Goal: Check status: Check status

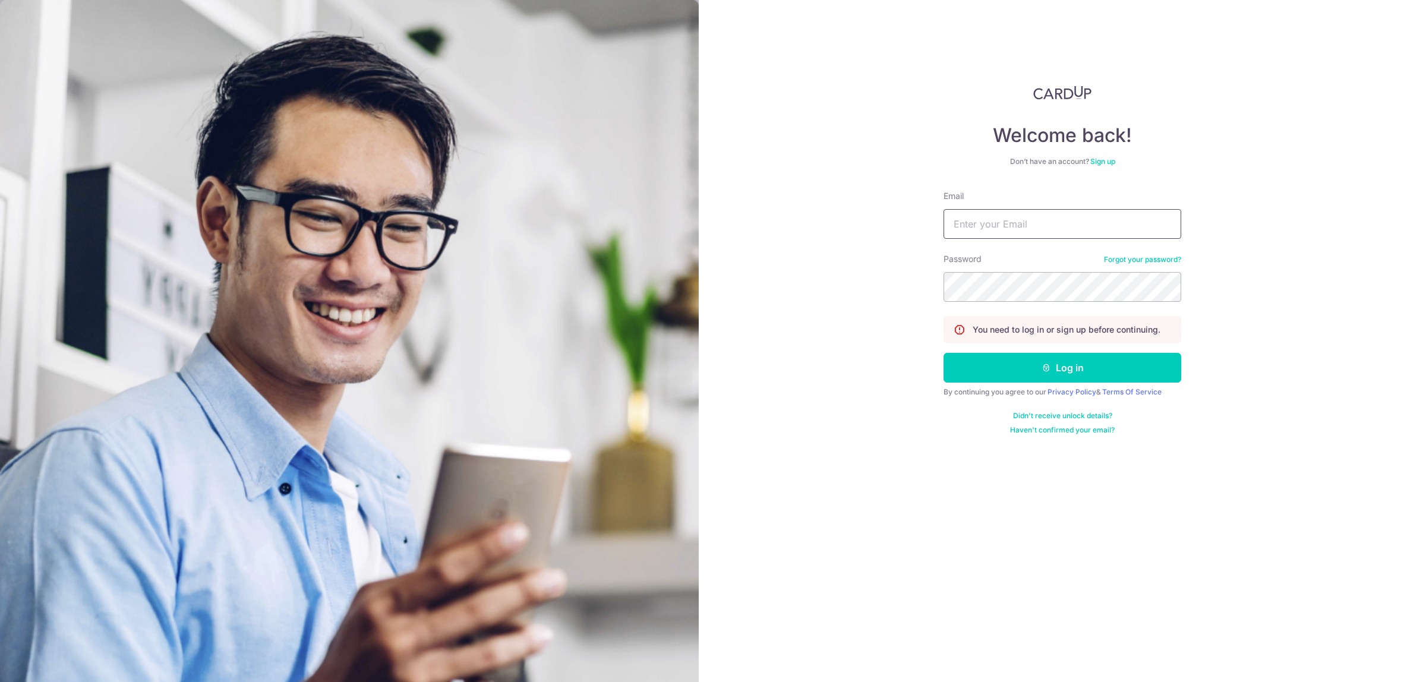
click at [1025, 211] on input "Email" at bounding box center [1062, 224] width 238 height 30
type input "[EMAIL_ADDRESS][DOMAIN_NAME]"
click at [943, 353] on button "Log in" at bounding box center [1062, 368] width 238 height 30
click at [1111, 366] on button "Log in" at bounding box center [1062, 368] width 238 height 30
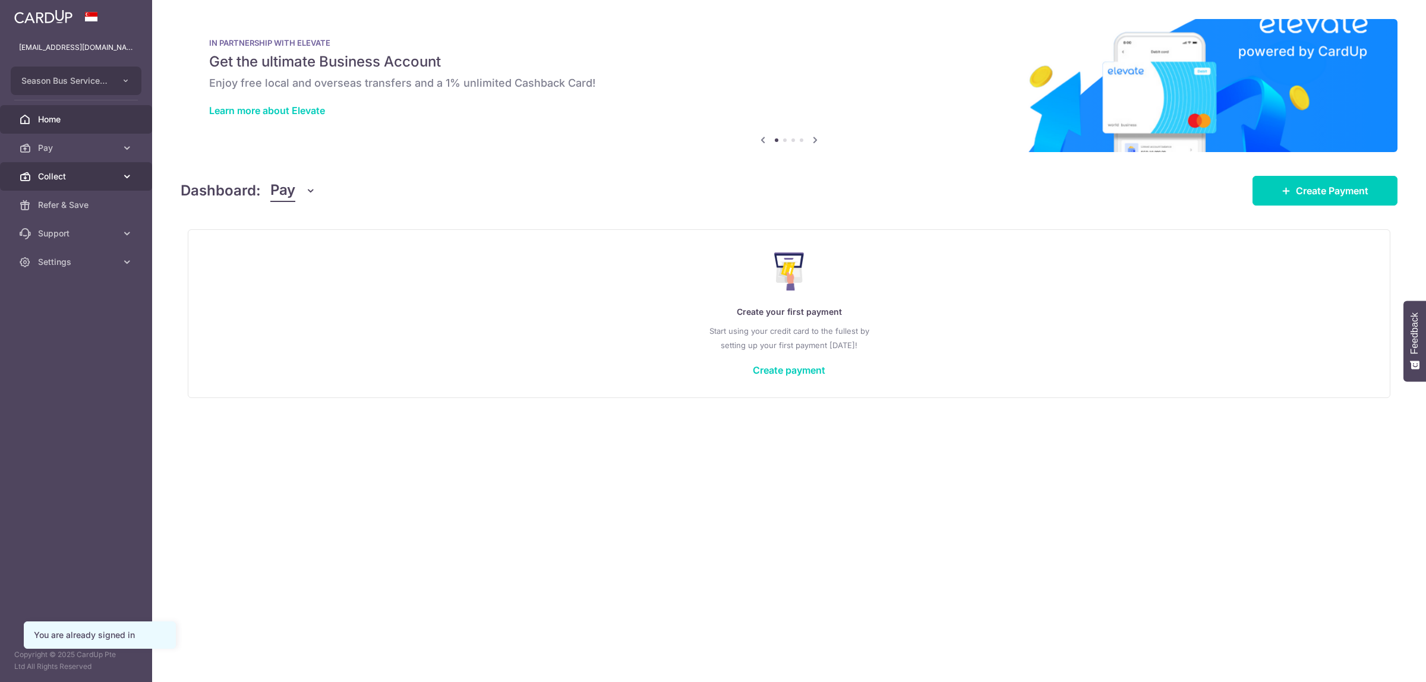
click at [70, 173] on span "Collect" at bounding box center [77, 176] width 78 height 12
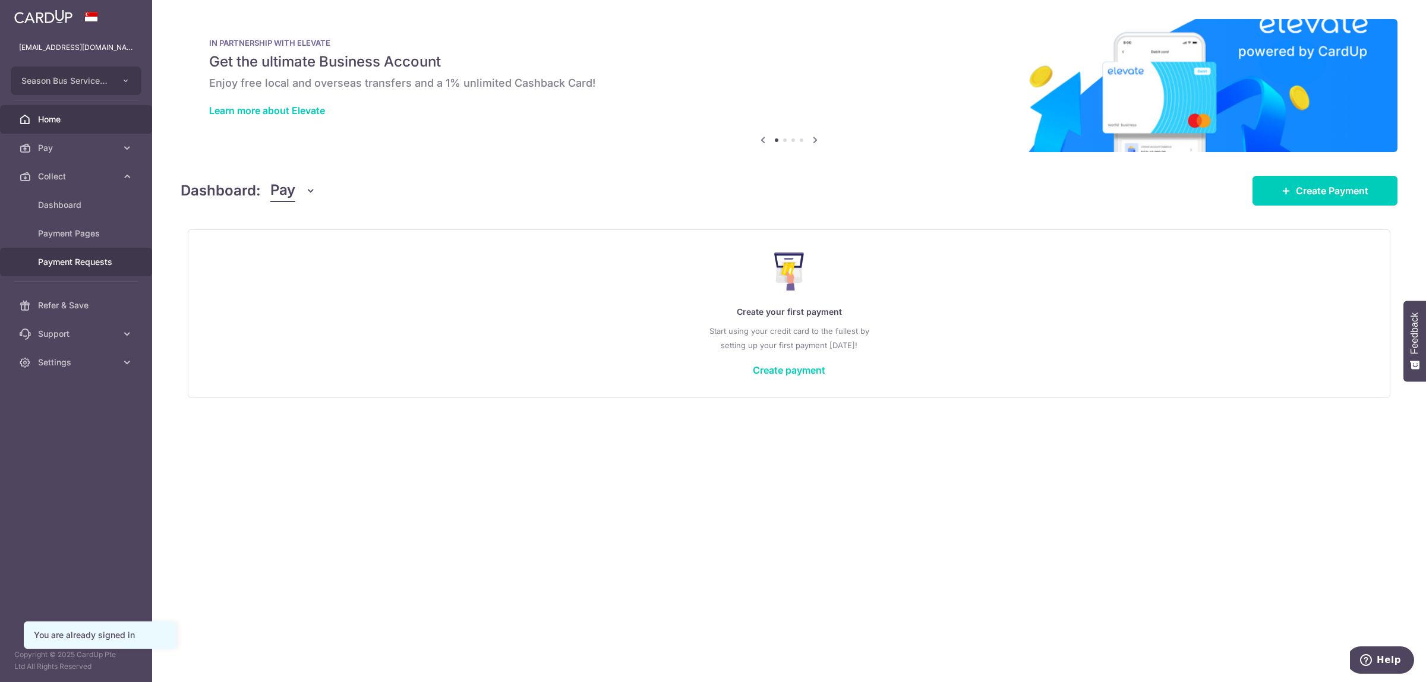
click at [84, 263] on span "Payment Requests" at bounding box center [77, 262] width 78 height 12
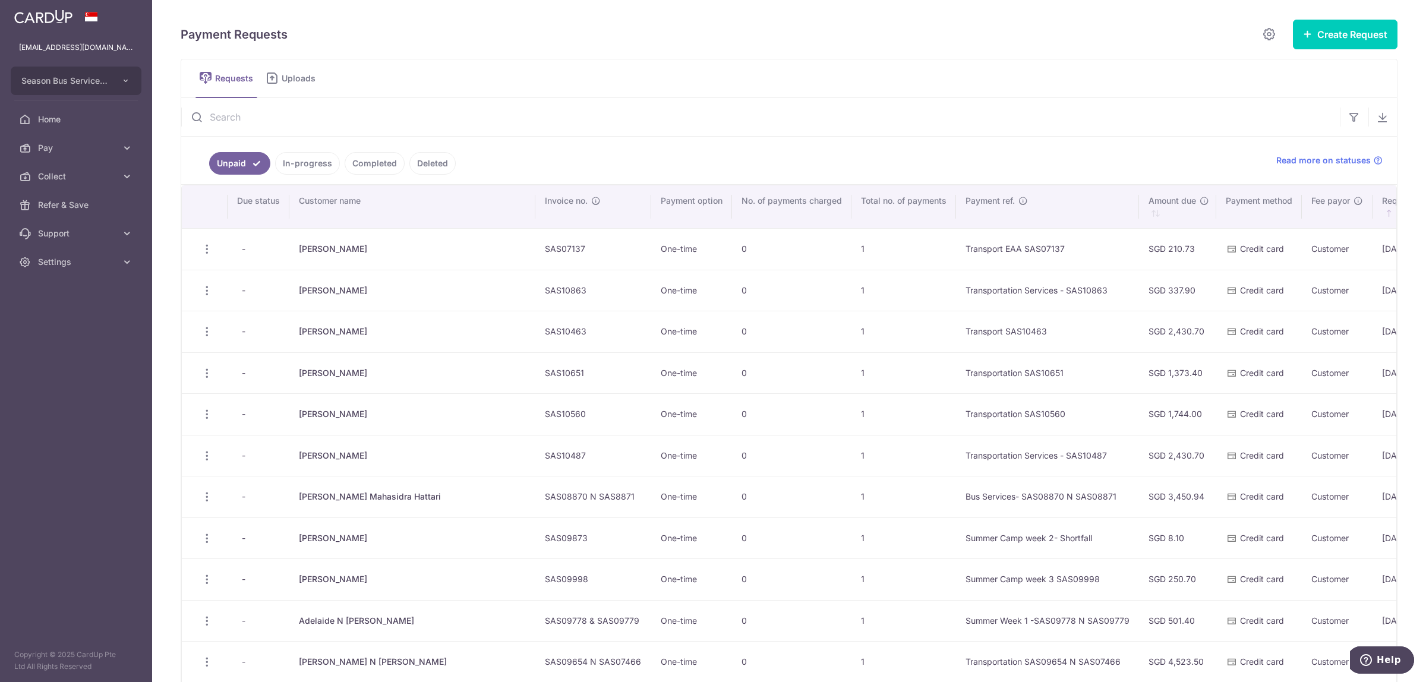
click at [375, 159] on link "Completed" at bounding box center [375, 163] width 60 height 23
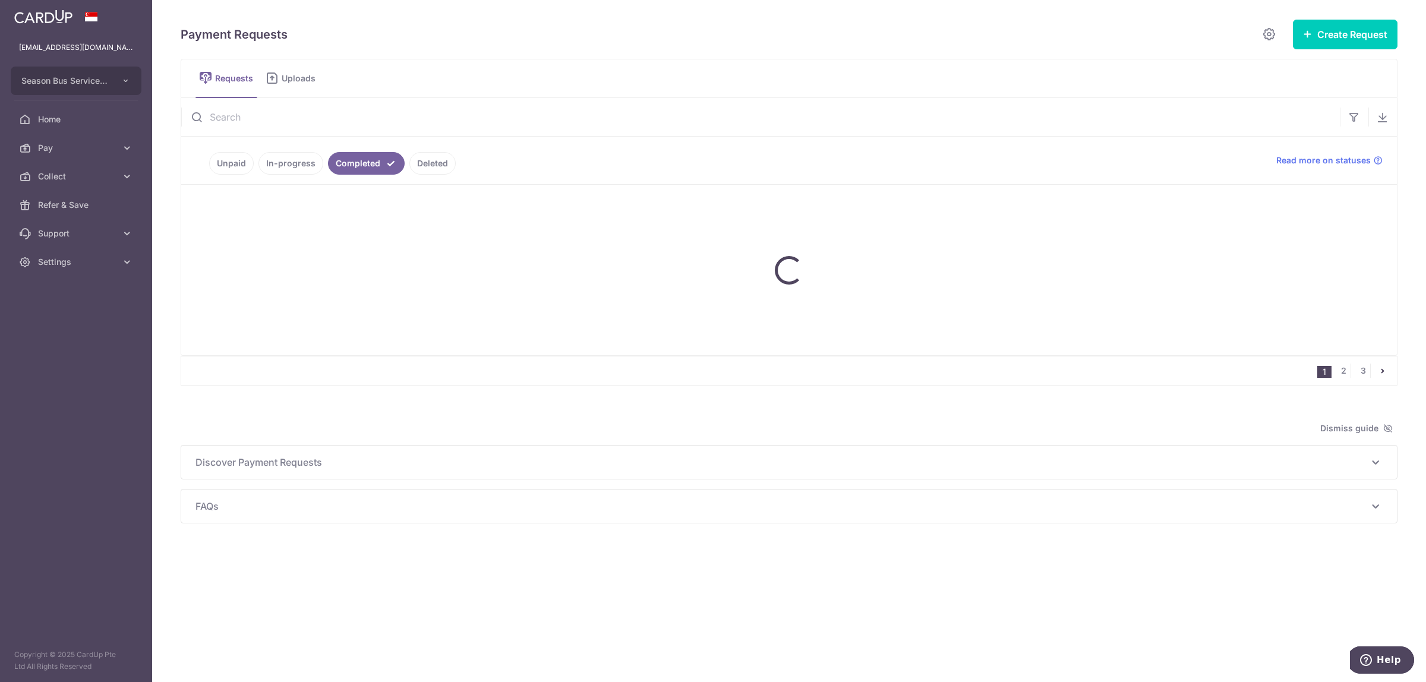
click at [285, 162] on link "In-progress" at bounding box center [290, 163] width 65 height 23
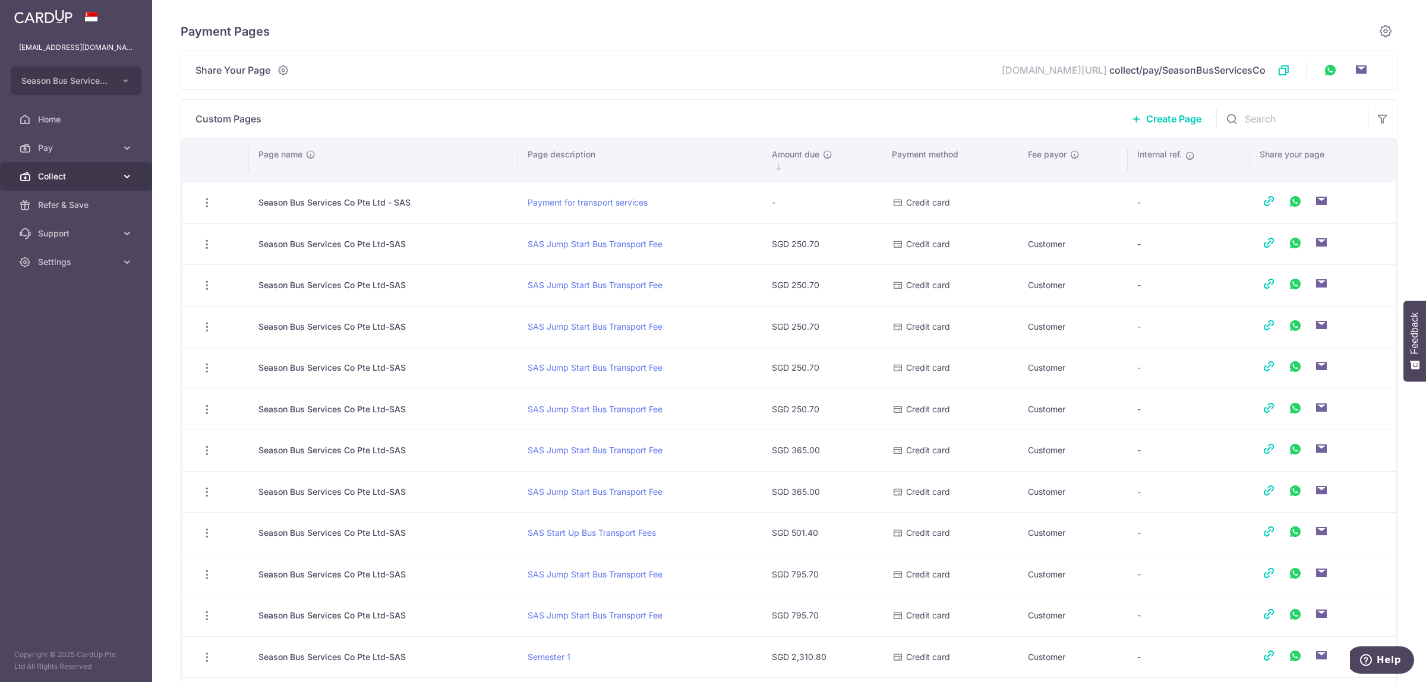
click at [108, 171] on span "Collect" at bounding box center [77, 176] width 78 height 12
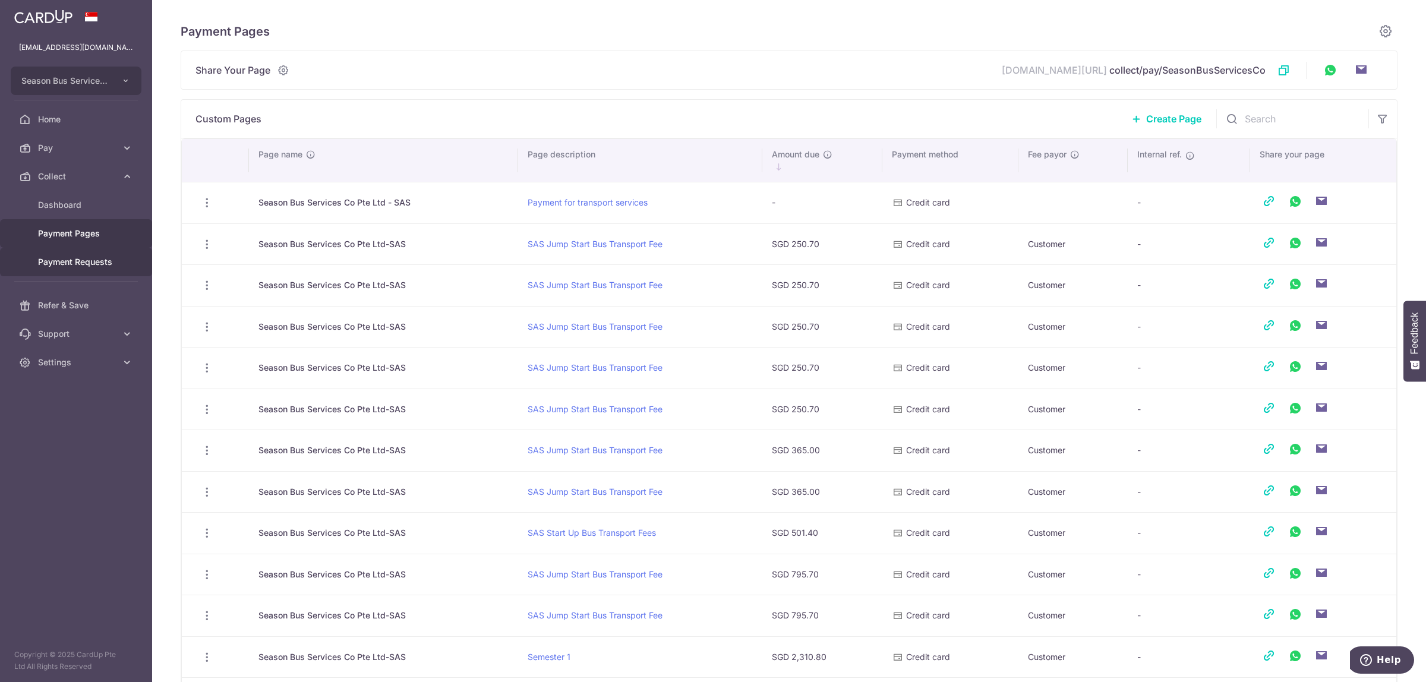
click at [96, 266] on span "Payment Requests" at bounding box center [77, 262] width 78 height 12
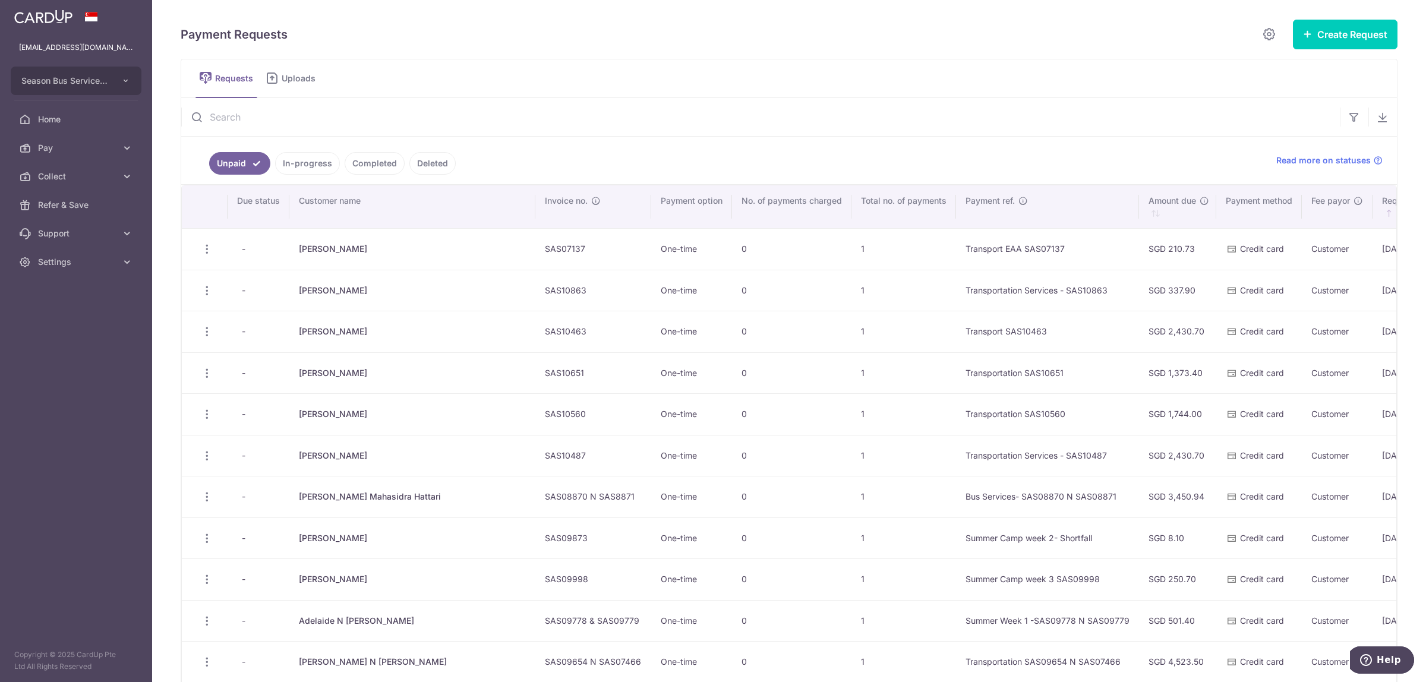
click at [297, 170] on link "In-progress" at bounding box center [307, 163] width 65 height 23
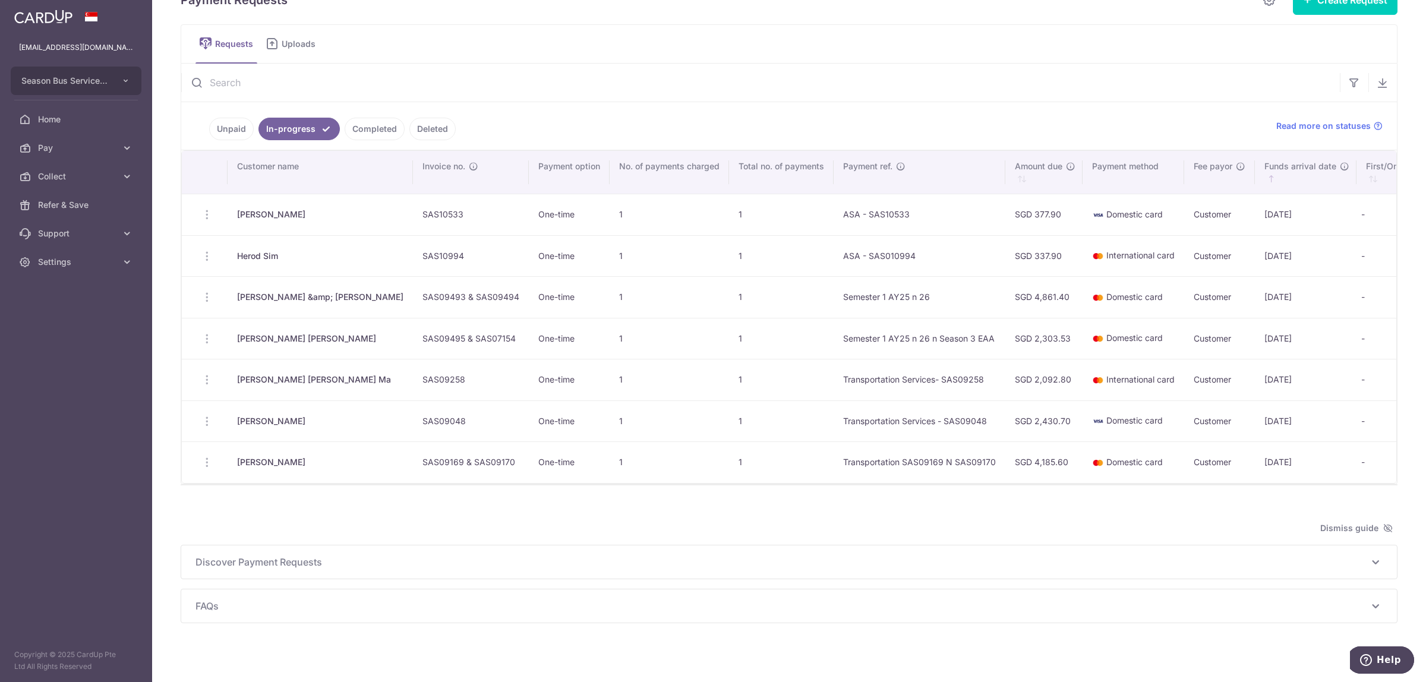
scroll to position [53, 0]
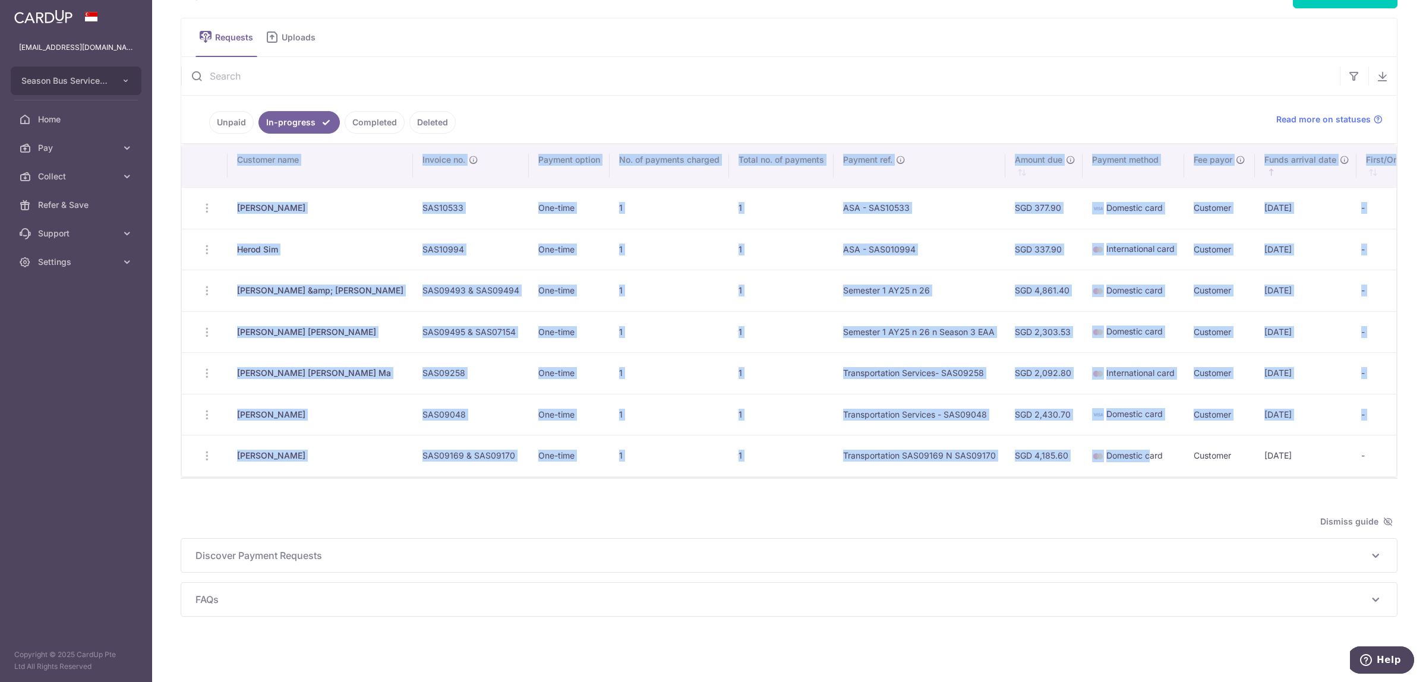
drag, startPoint x: 1058, startPoint y: 476, endPoint x: 1111, endPoint y: 467, distance: 54.1
click at [1111, 467] on div "Search: Customer name Invoice no. Payment option No. of payments charged Total …" at bounding box center [788, 310] width 1215 height 333
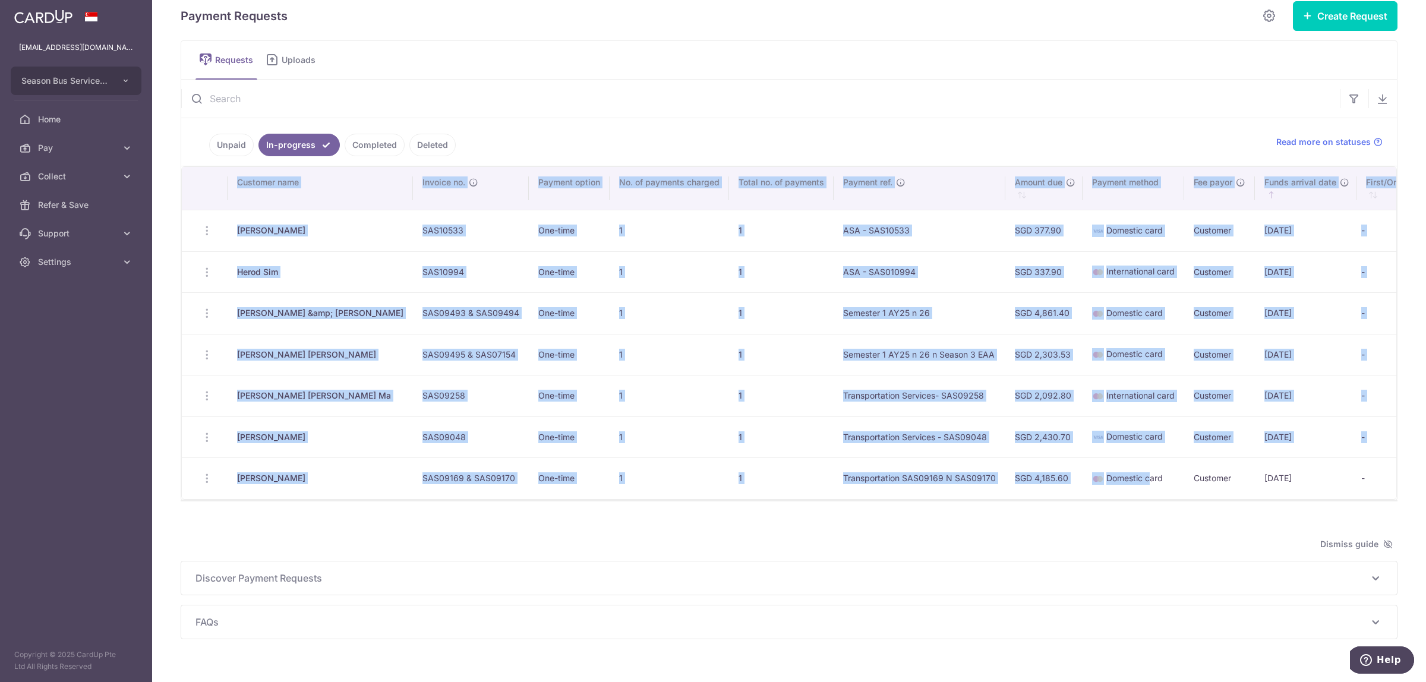
scroll to position [0, 0]
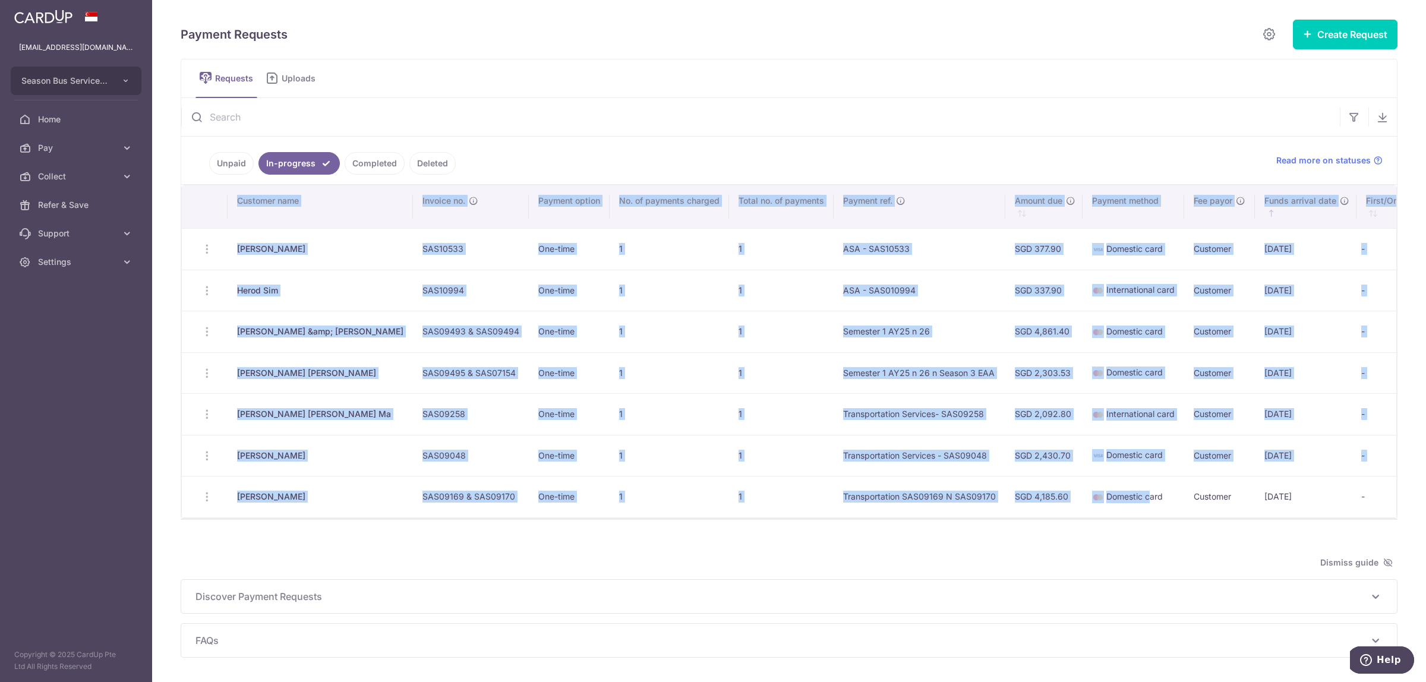
click at [386, 172] on link "Completed" at bounding box center [375, 163] width 60 height 23
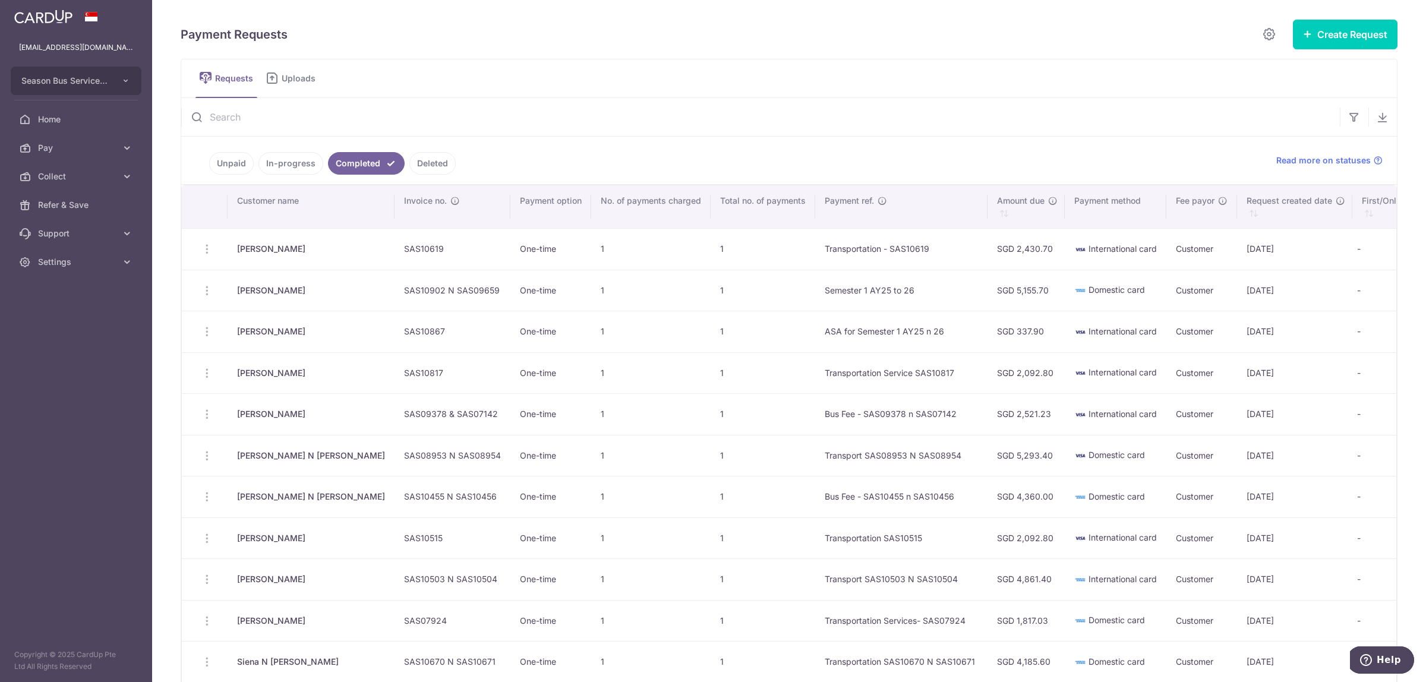
click at [286, 154] on link "In-progress" at bounding box center [290, 163] width 65 height 23
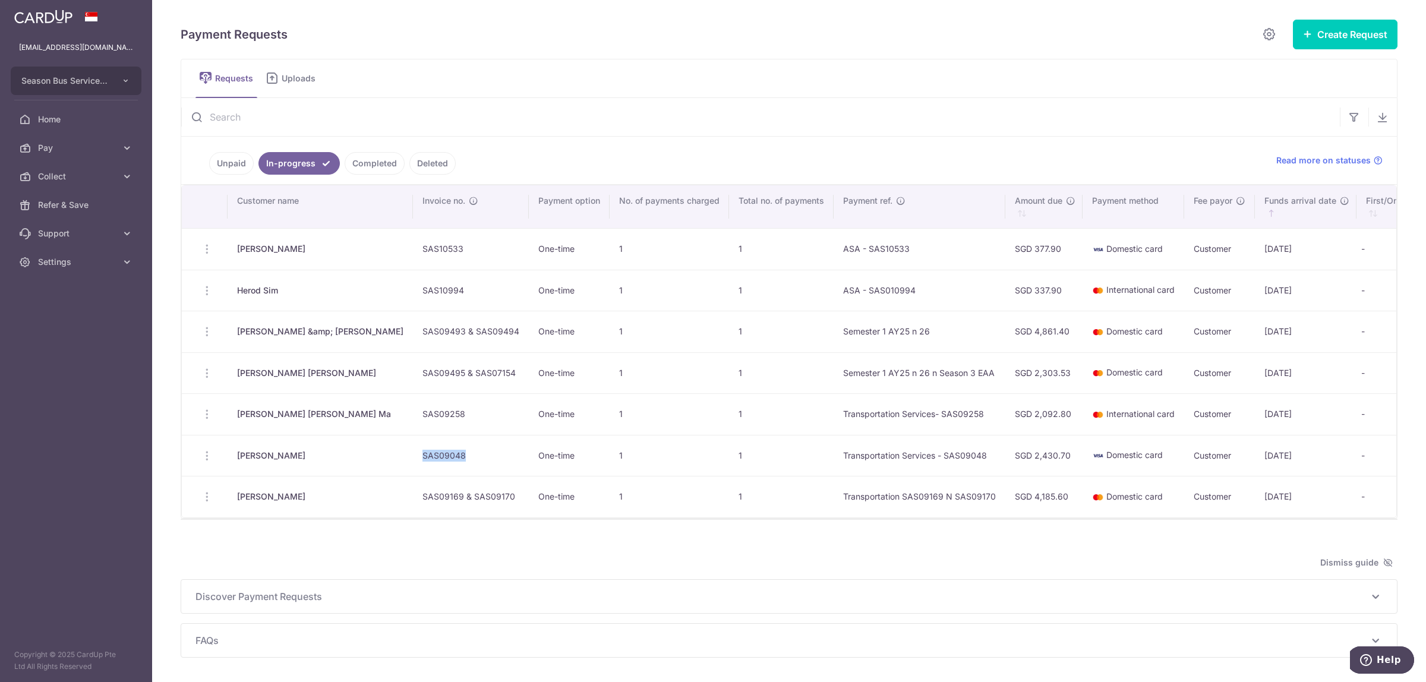
drag, startPoint x: 381, startPoint y: 460, endPoint x: 476, endPoint y: 458, distance: 95.7
click at [476, 458] on td "SAS09048" at bounding box center [471, 456] width 116 height 42
